Goal: Information Seeking & Learning: Learn about a topic

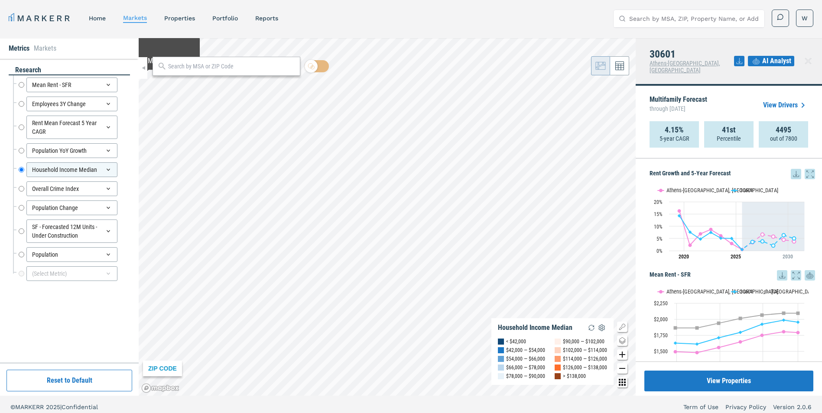
click at [91, 15] on link "home" at bounding box center [97, 18] width 17 height 7
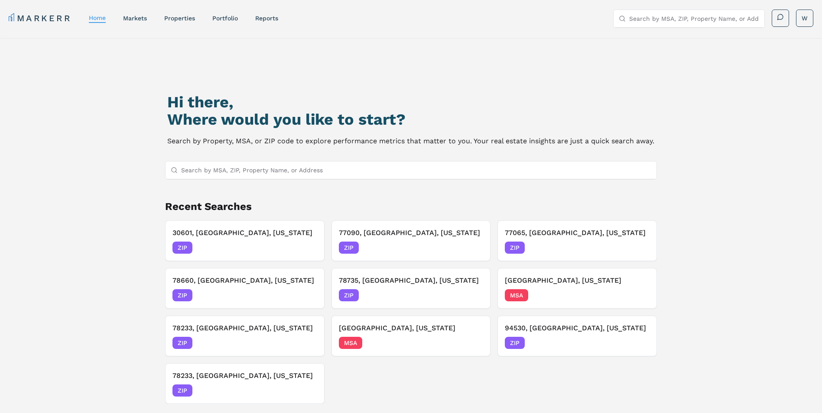
click at [220, 170] on input "Search by MSA, ZIP, Property Name, or Address" at bounding box center [416, 170] width 471 height 17
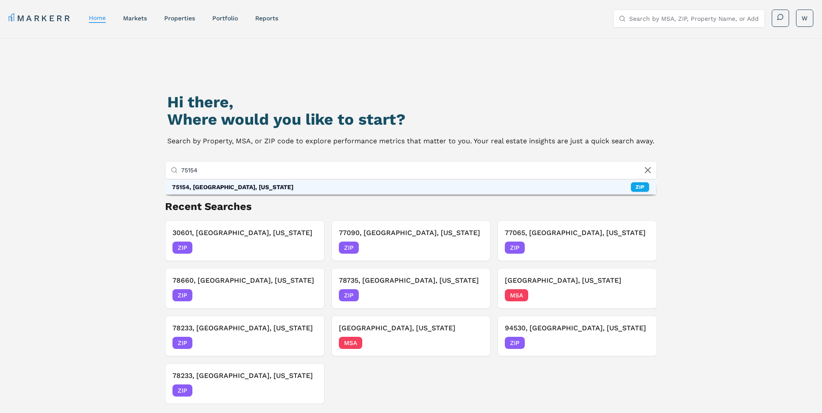
type input "75154"
click at [232, 185] on div "75154, [GEOGRAPHIC_DATA], [US_STATE]" at bounding box center [232, 187] width 121 height 9
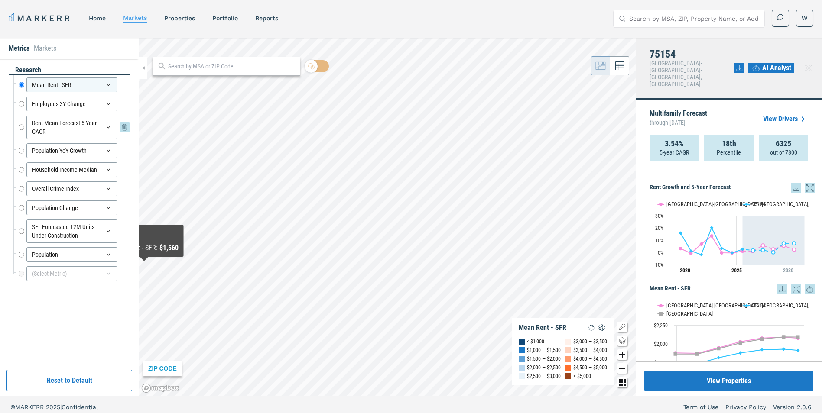
click at [19, 127] on input "Rent Mean Forecast 5 Year CAGR" at bounding box center [22, 127] width 6 height 23
radio input "false"
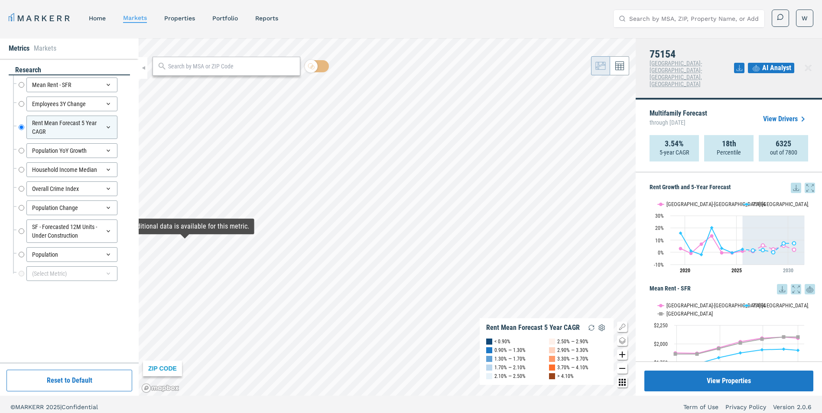
click at [16, 168] on div "Household Income Median Household Income Median" at bounding box center [71, 169] width 117 height 19
click at [18, 170] on div "Household Income Median Household Income Median" at bounding box center [71, 169] width 117 height 19
click at [21, 170] on input "Household Income Median" at bounding box center [22, 169] width 6 height 15
radio input "false"
radio input "true"
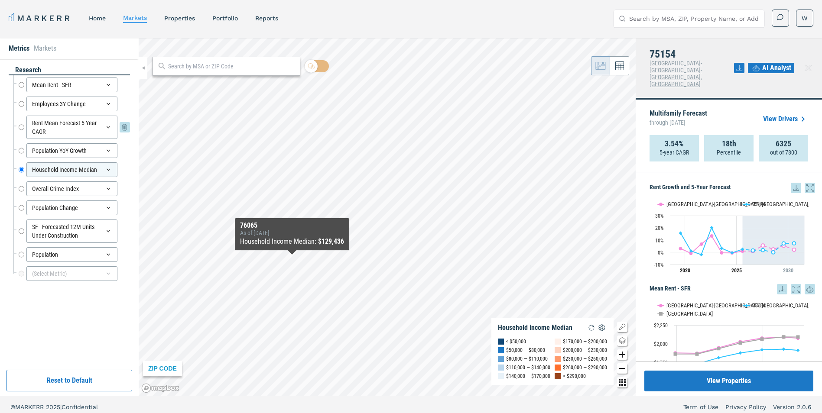
click at [24, 127] on div "Rent Mean Forecast 5 Year CAGR Rent Mean Forecast 5 Year CAGR" at bounding box center [74, 127] width 111 height 23
click at [24, 127] on input "Rent Mean Forecast 5 Year CAGR" at bounding box center [22, 127] width 6 height 23
radio input "true"
